Goal: Information Seeking & Learning: Learn about a topic

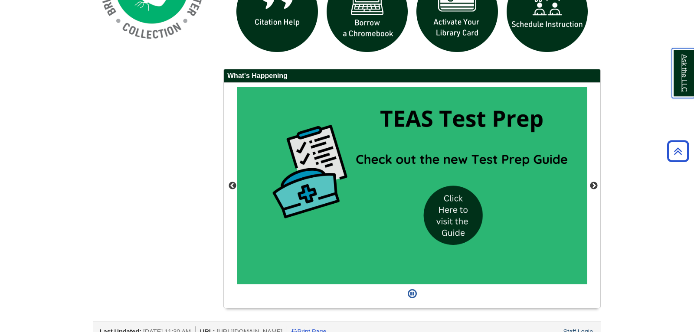
scroll to position [578, 0]
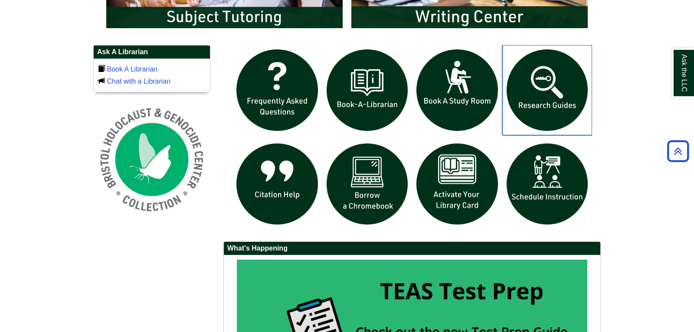
click at [545, 101] on img "slideshow" at bounding box center [547, 90] width 90 height 90
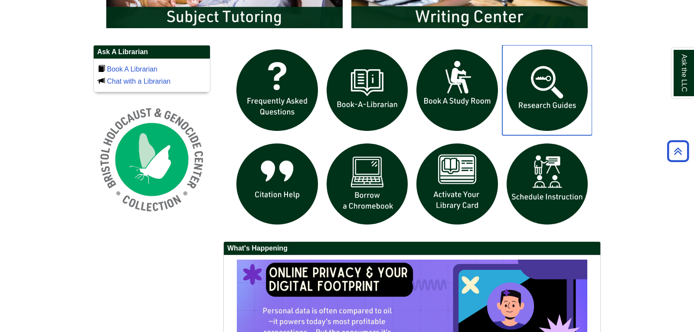
click at [549, 109] on img "slideshow" at bounding box center [547, 90] width 90 height 90
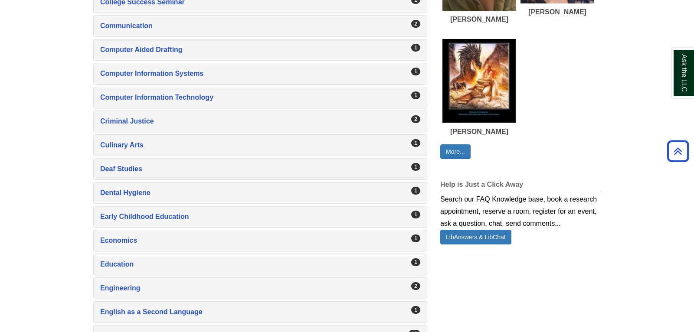
scroll to position [638, 0]
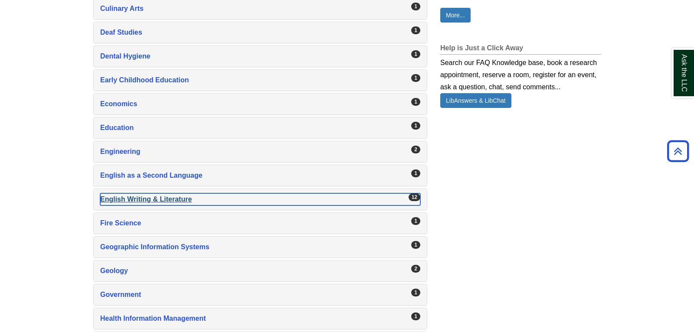
click at [138, 199] on div "English Writing & Literature , 12 guides" at bounding box center [260, 200] width 320 height 12
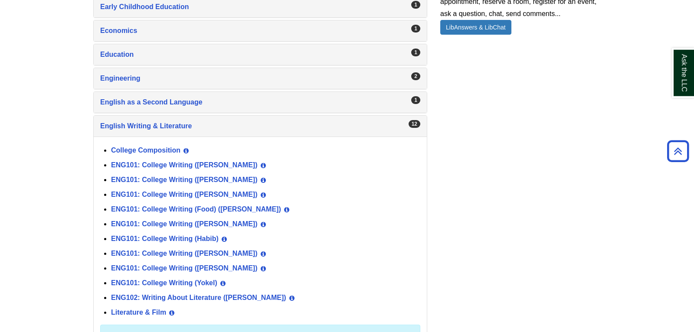
scroll to position [729, 0]
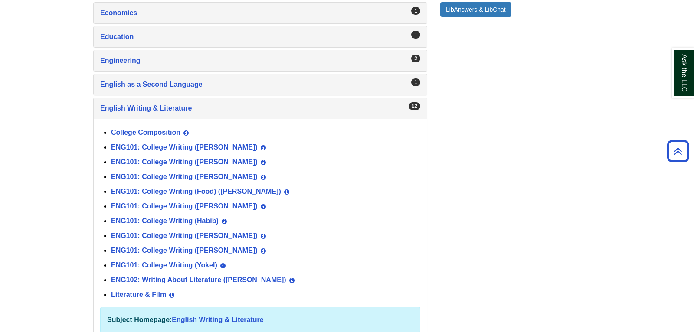
click at [204, 205] on div "ENG101: College Writing (Geary) View Guide Info" at bounding box center [265, 207] width 309 height 15
click at [203, 203] on link "ENG101: College Writing (Geary)" at bounding box center [184, 206] width 147 height 7
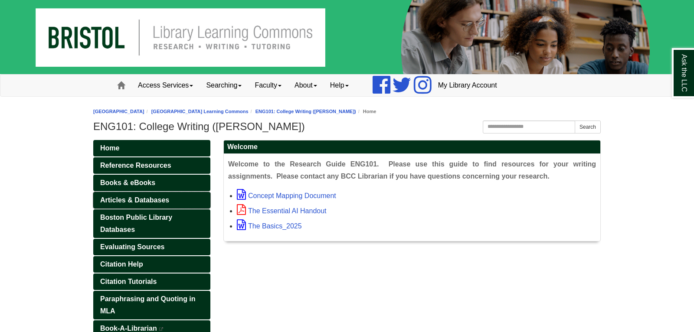
click at [166, 196] on link "Articles & Databases" at bounding box center [151, 200] width 117 height 16
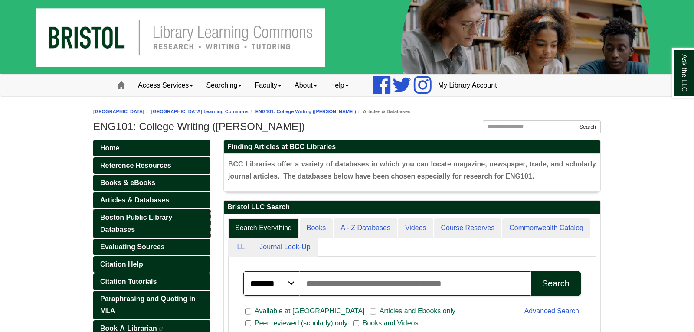
click at [159, 214] on span "Boston Public Library Databases" at bounding box center [136, 224] width 72 height 20
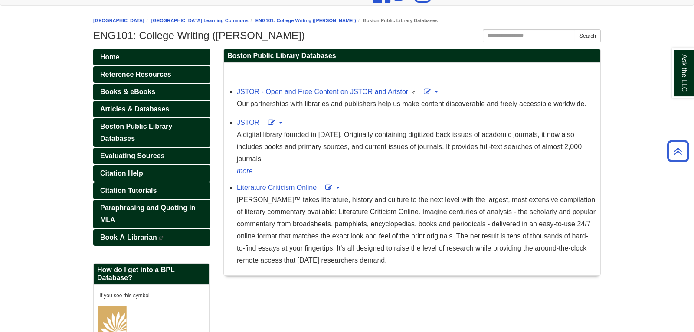
scroll to position [91, 0]
click at [153, 73] on span "Reference Resources" at bounding box center [135, 74] width 71 height 7
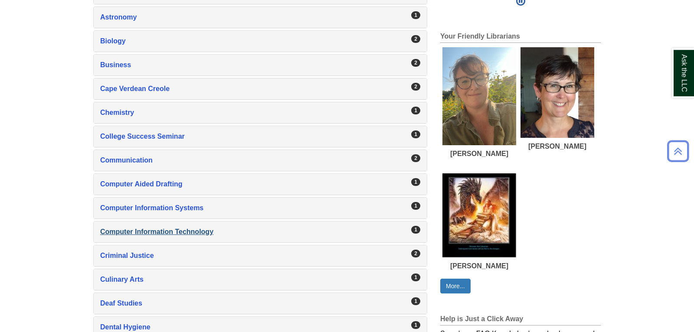
scroll to position [547, 0]
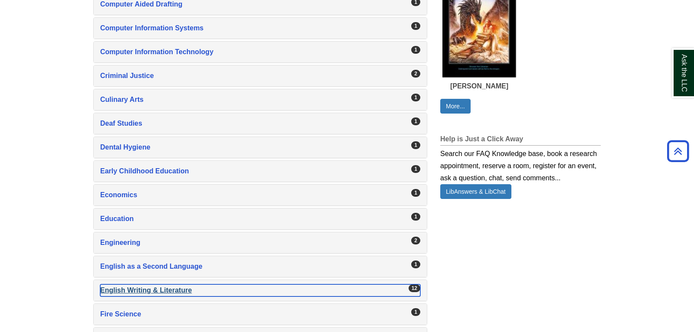
click at [115, 285] on div "English Writing & Literature , 12 guides" at bounding box center [260, 291] width 320 height 12
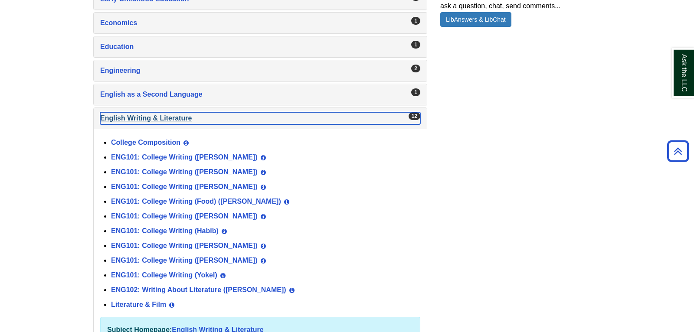
scroll to position [729, 0]
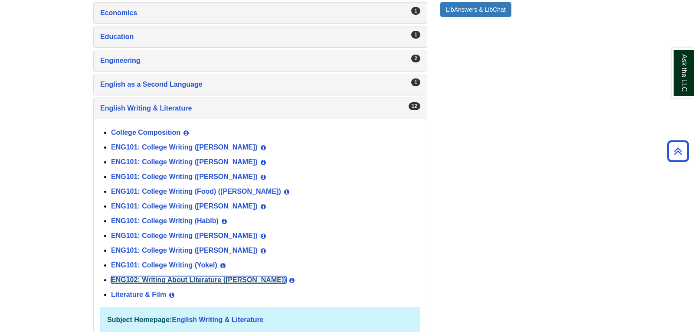
click at [173, 276] on link "ENG102: Writing About Literature ([PERSON_NAME])" at bounding box center [198, 279] width 175 height 7
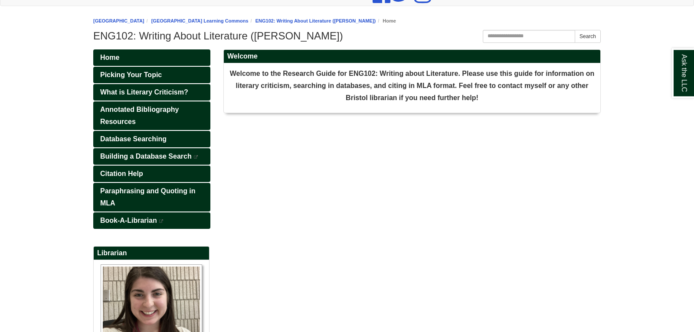
scroll to position [91, 0]
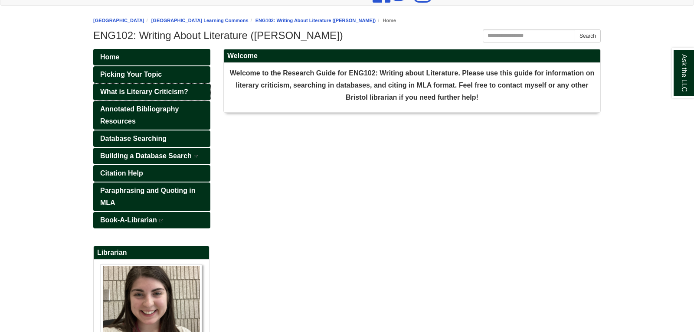
click at [135, 95] on span "What is Literary Criticism?" at bounding box center [144, 91] width 88 height 7
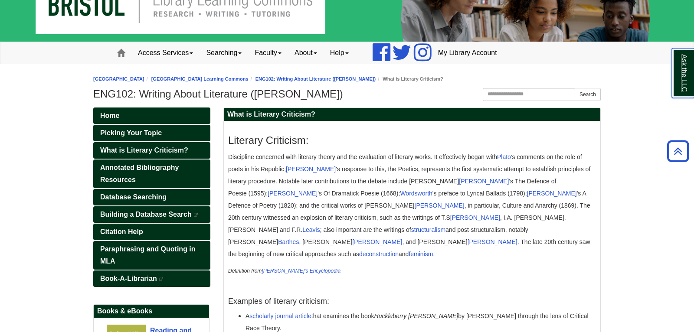
scroll to position [9, 0]
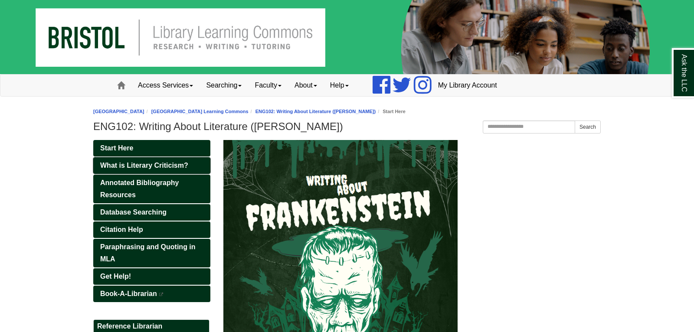
click at [146, 168] on span "What is Literary Criticism?" at bounding box center [144, 165] width 88 height 7
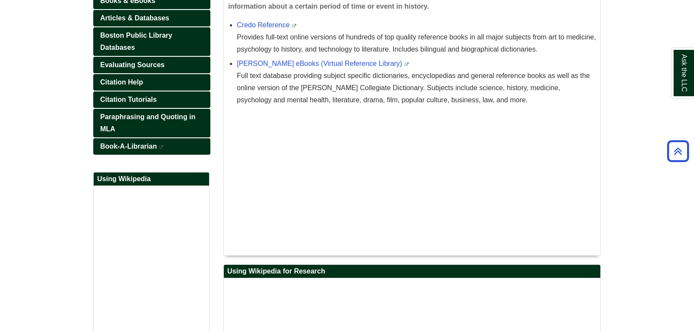
scroll to position [91, 0]
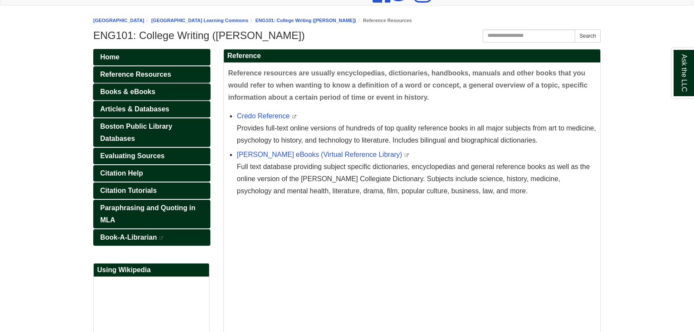
click at [131, 94] on span "Books & eBooks" at bounding box center [127, 91] width 55 height 7
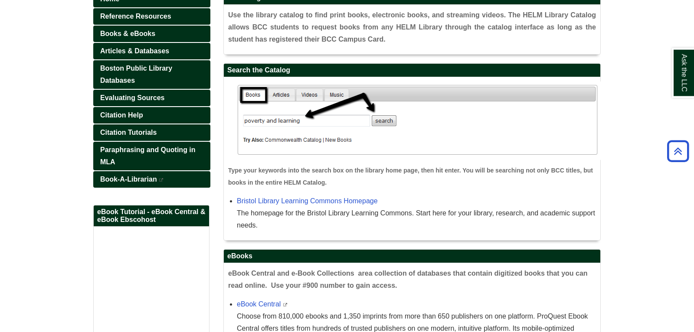
scroll to position [91, 0]
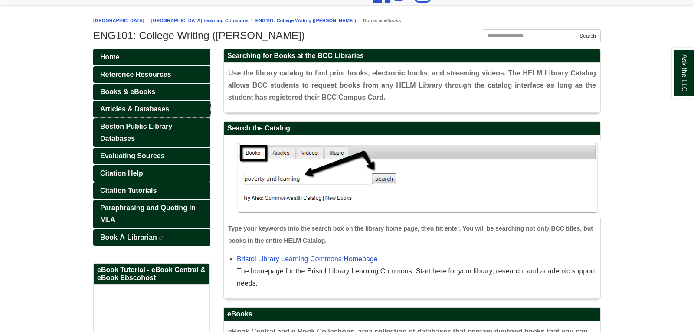
click at [144, 110] on span "Articles & Databases" at bounding box center [134, 108] width 69 height 7
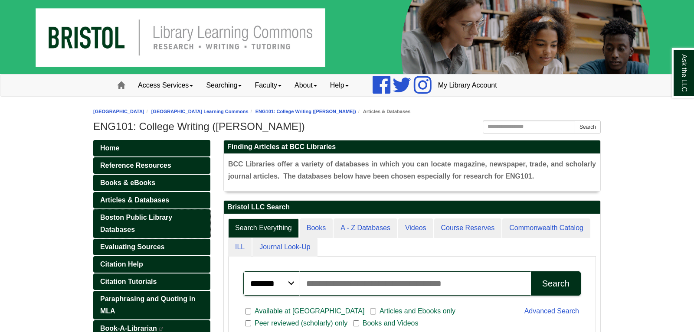
click at [153, 220] on span "Boston Public Library Databases" at bounding box center [136, 224] width 72 height 20
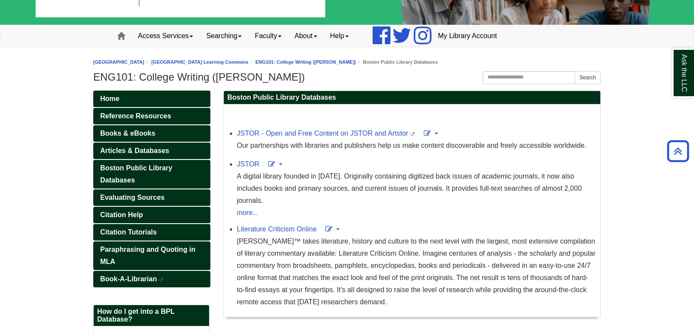
scroll to position [12, 0]
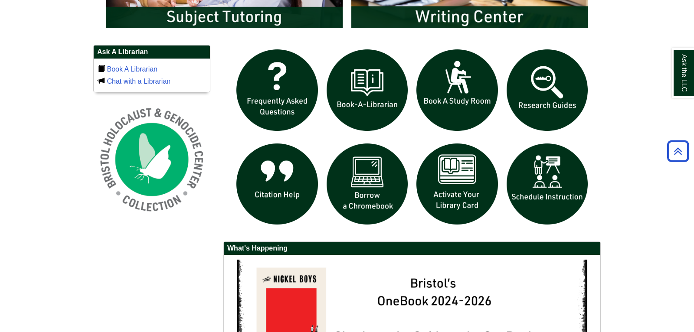
click at [552, 110] on img "slideshow" at bounding box center [547, 90] width 90 height 90
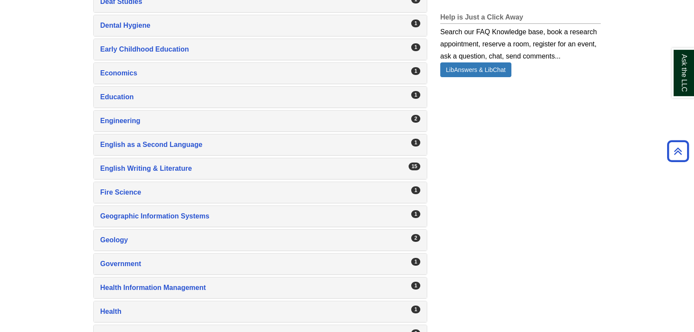
scroll to position [683, 0]
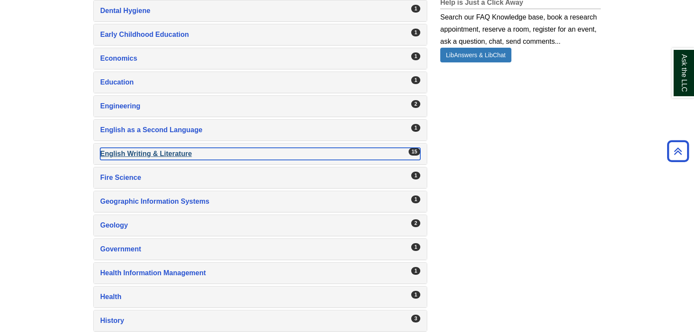
click at [104, 153] on div "English Writing & Literature , 15 guides" at bounding box center [260, 154] width 320 height 12
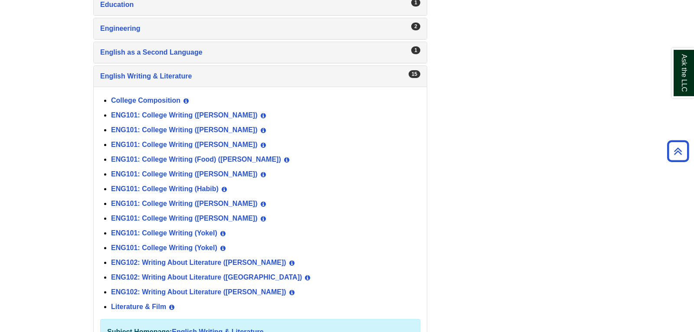
scroll to position [775, 0]
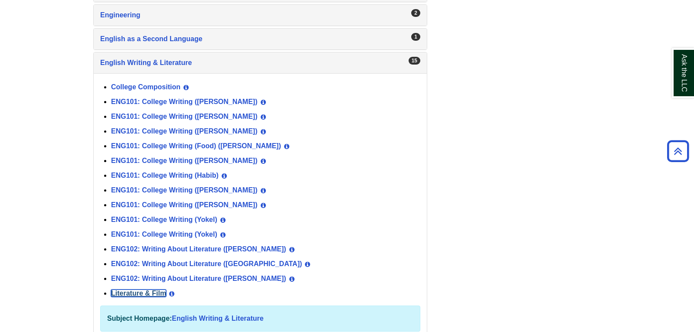
click at [124, 290] on link "Literature & Film" at bounding box center [138, 293] width 55 height 7
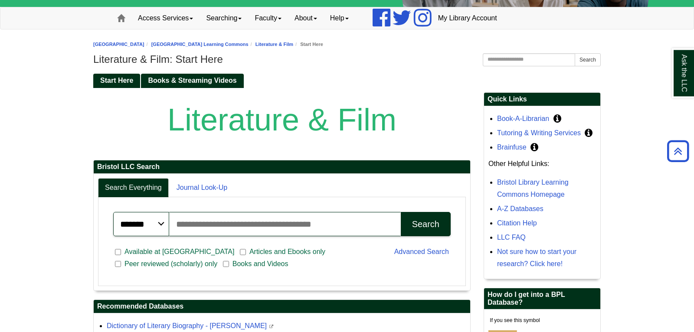
scroll to position [30, 0]
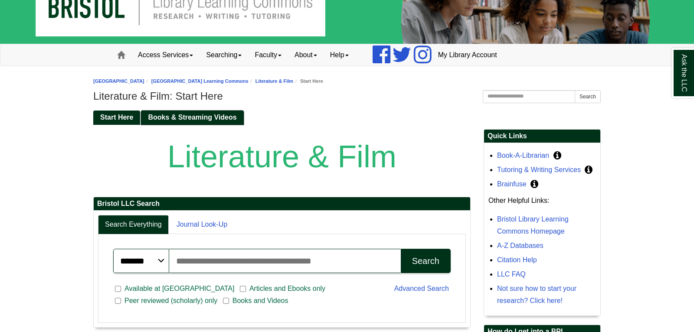
click at [213, 122] on link "Books & Streaming Videos" at bounding box center [192, 118] width 102 height 14
